Goal: Task Accomplishment & Management: Manage account settings

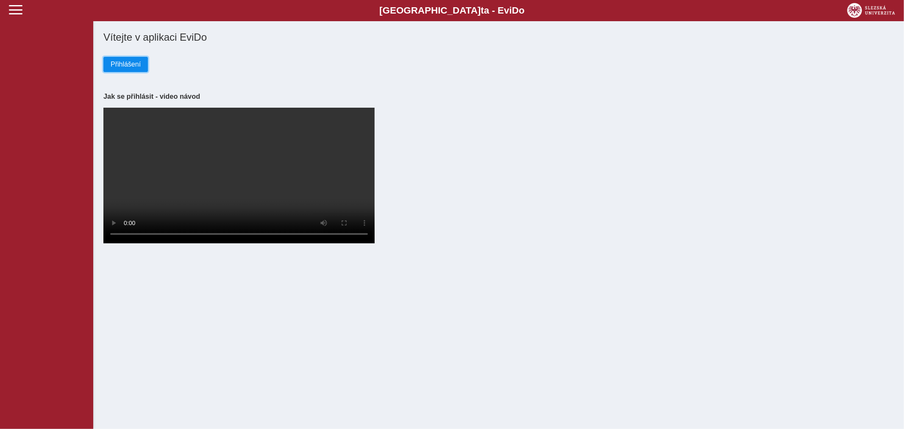
click at [141, 62] on button "Přihlášení" at bounding box center [125, 64] width 44 height 15
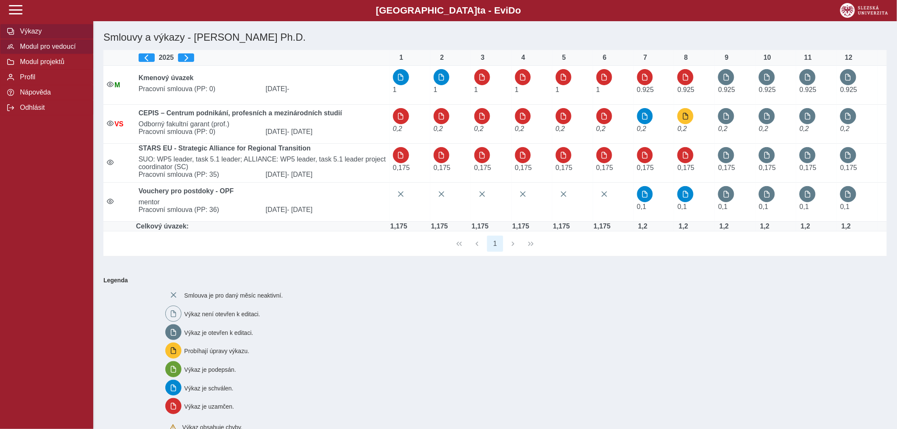
click at [31, 50] on span "Modul pro vedoucí" at bounding box center [51, 47] width 69 height 8
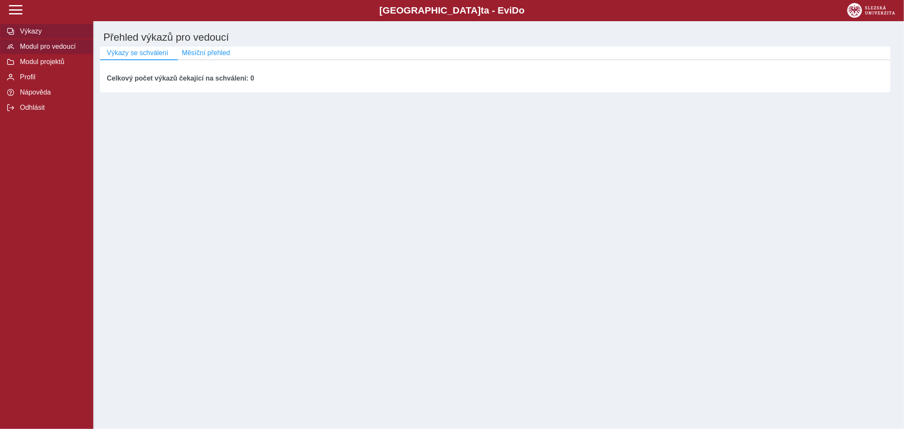
click at [24, 28] on span "Výkazy" at bounding box center [51, 32] width 69 height 8
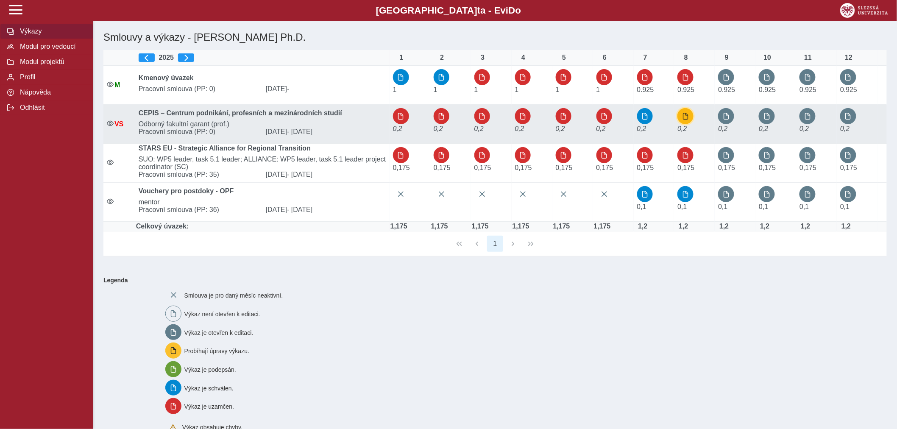
click at [686, 119] on span "button" at bounding box center [685, 116] width 7 height 7
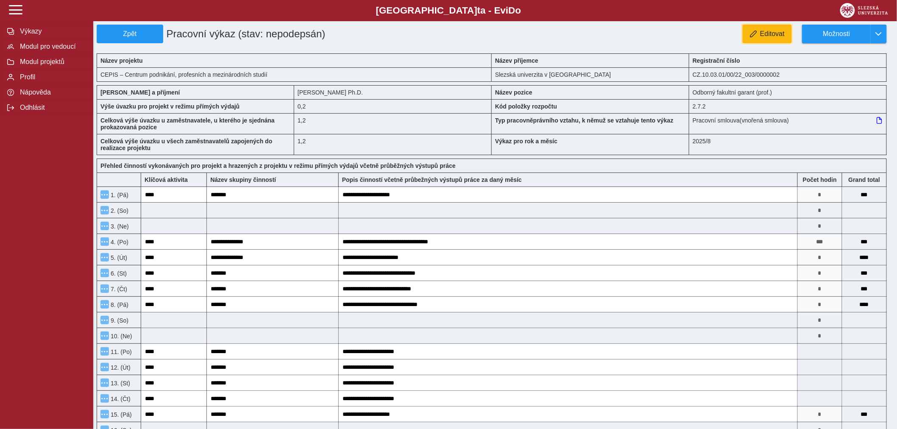
click at [771, 37] on span "Editovat" at bounding box center [772, 34] width 25 height 8
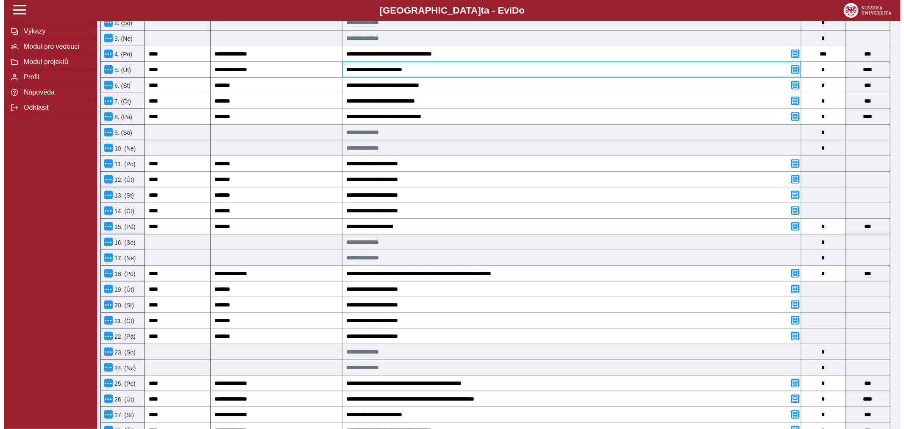
scroll to position [471, 0]
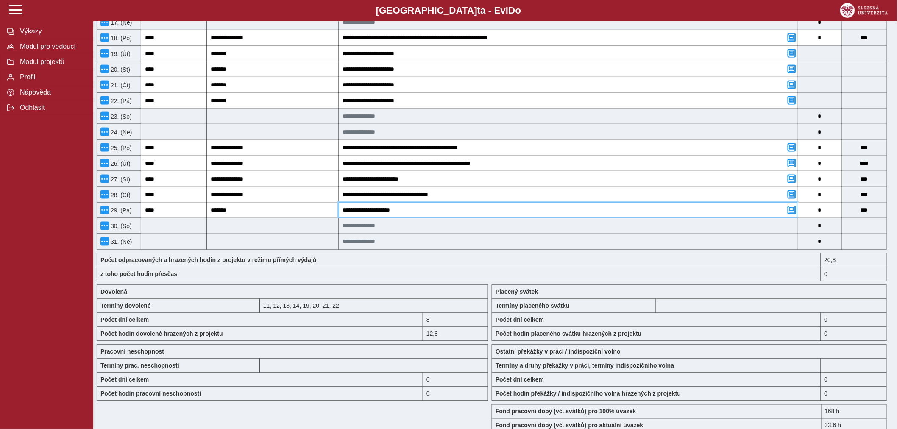
click at [645, 214] on input "**********" at bounding box center [568, 210] width 458 height 15
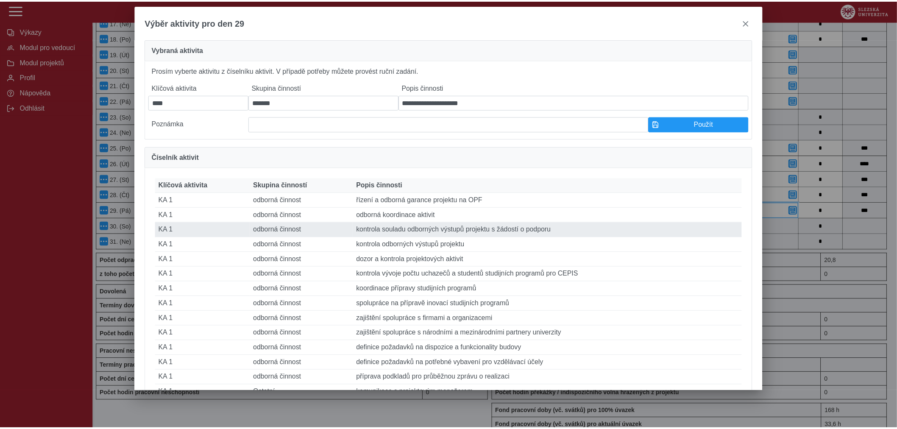
scroll to position [47, 0]
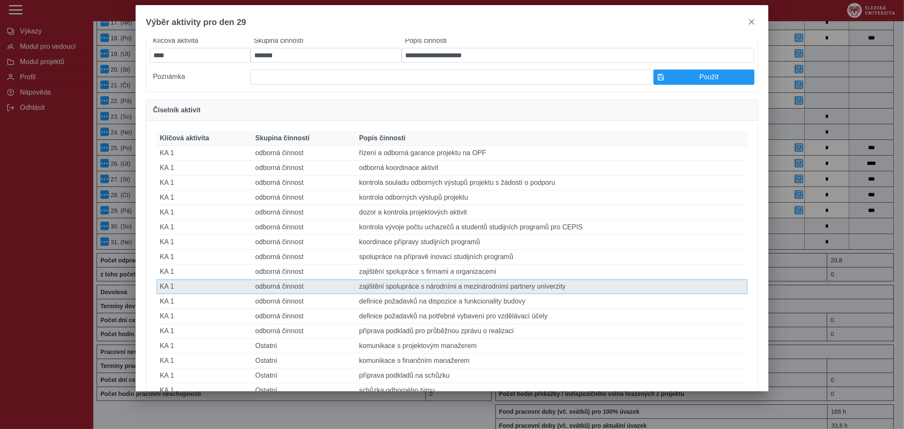
click at [641, 294] on td "Popis činnosti zajištění spolupráce s národními a mezinárodními partnery univer…" at bounding box center [551, 286] width 392 height 15
type input "**********"
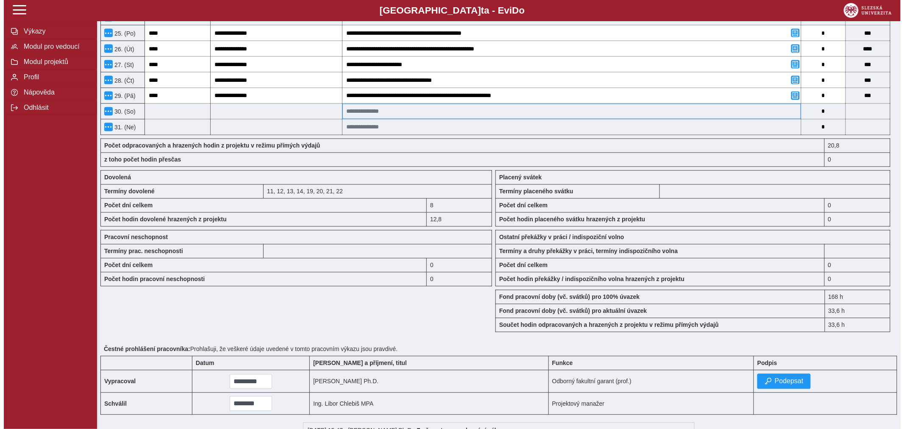
scroll to position [723, 0]
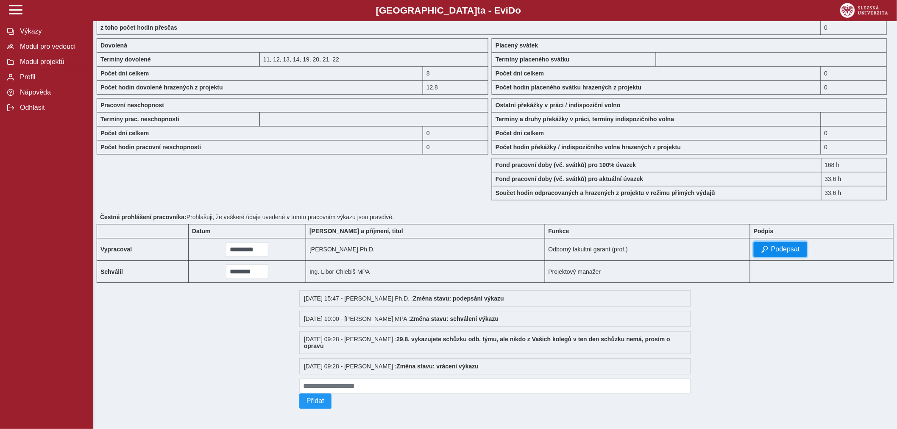
click at [771, 245] on span "Podepsat" at bounding box center [785, 249] width 29 height 8
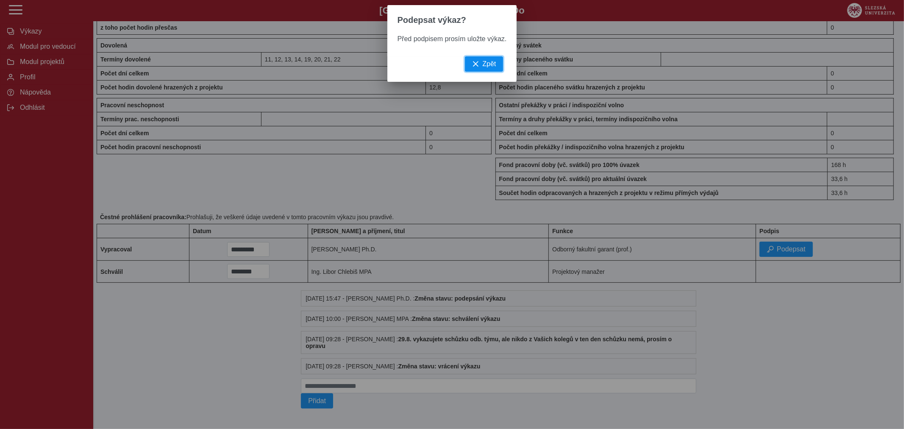
click at [489, 68] on span "Zpět" at bounding box center [489, 64] width 14 height 8
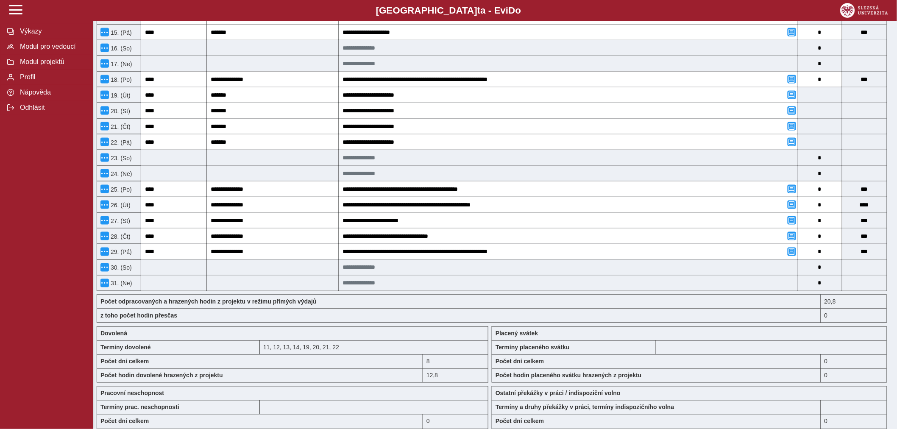
scroll to position [0, 0]
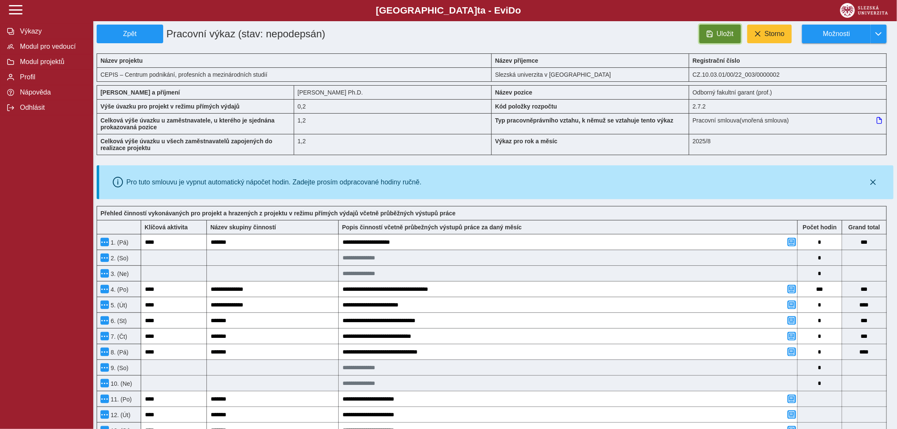
click at [717, 33] on span "Uložit" at bounding box center [724, 34] width 17 height 8
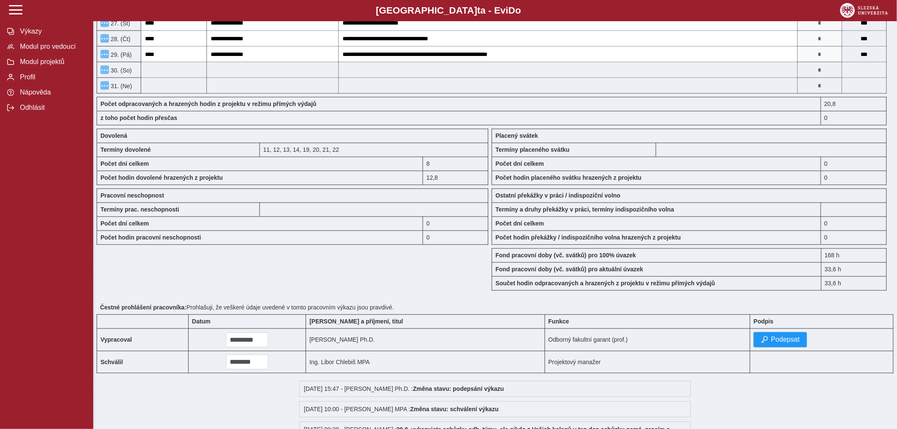
scroll to position [675, 0]
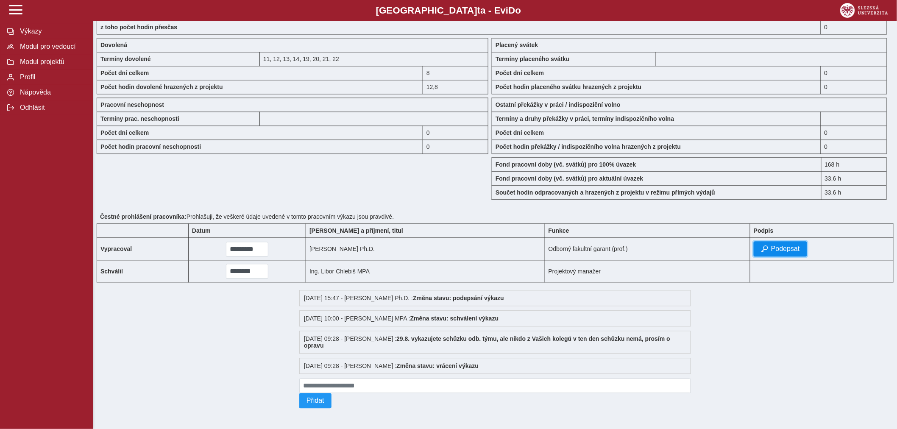
click at [771, 245] on span "Podepsat" at bounding box center [785, 249] width 29 height 8
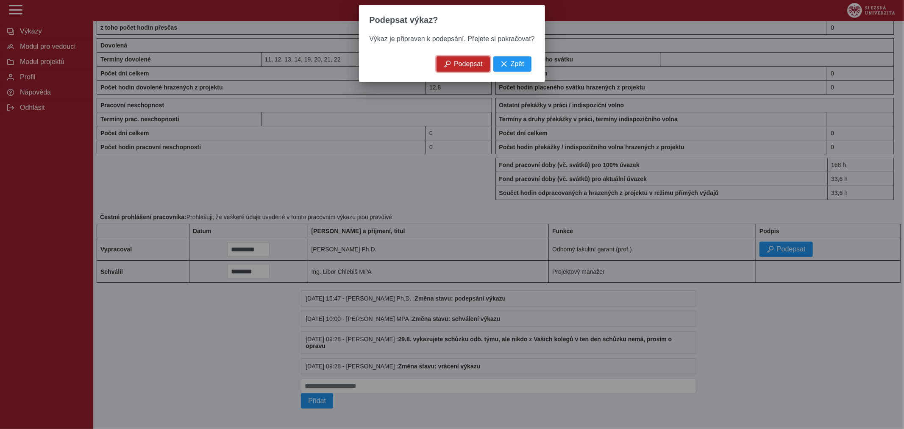
click at [454, 66] on span "Podepsat" at bounding box center [468, 64] width 29 height 8
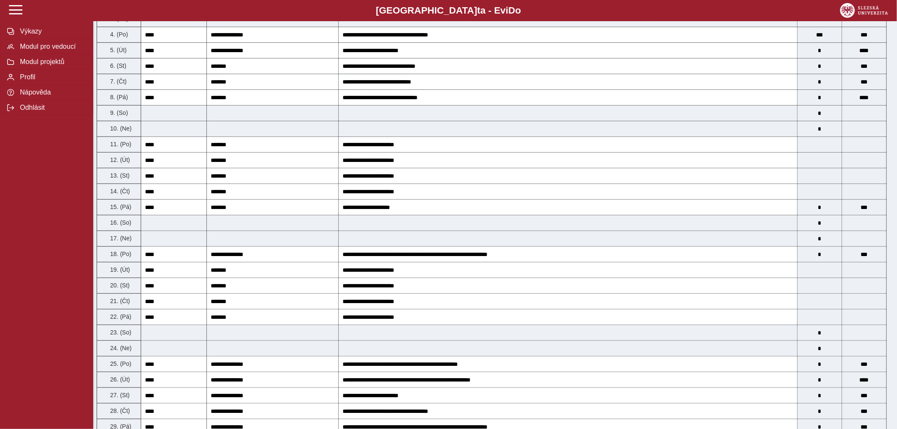
scroll to position [205, 0]
